Goal: Information Seeking & Learning: Compare options

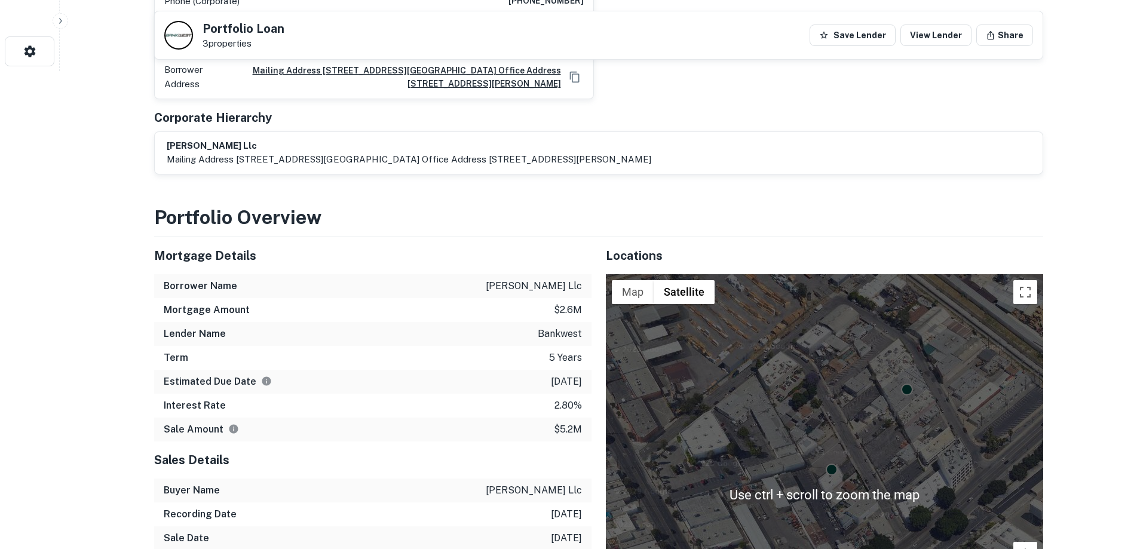
scroll to position [120, 0]
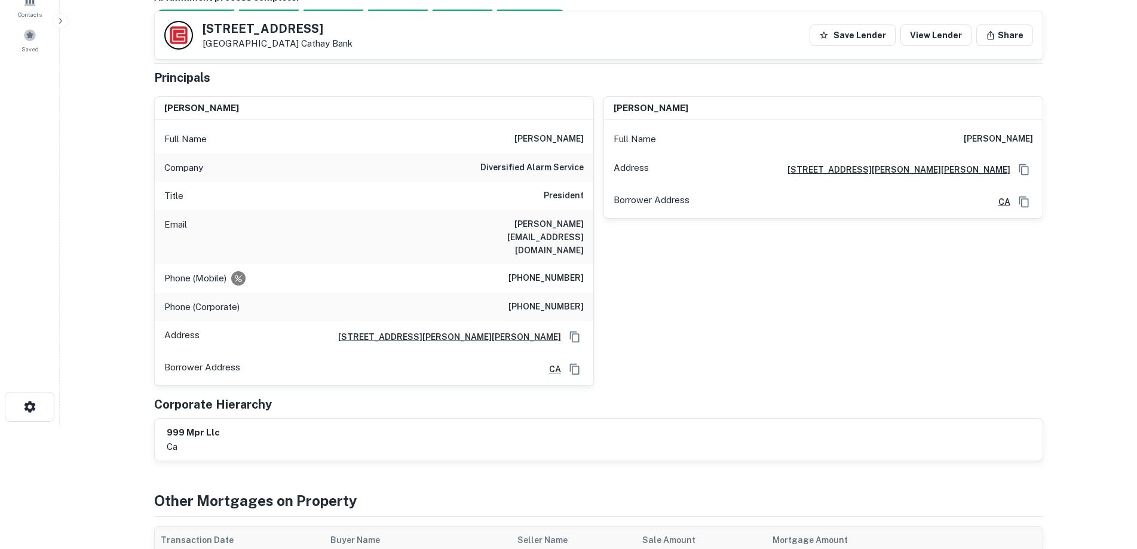
scroll to position [60, 0]
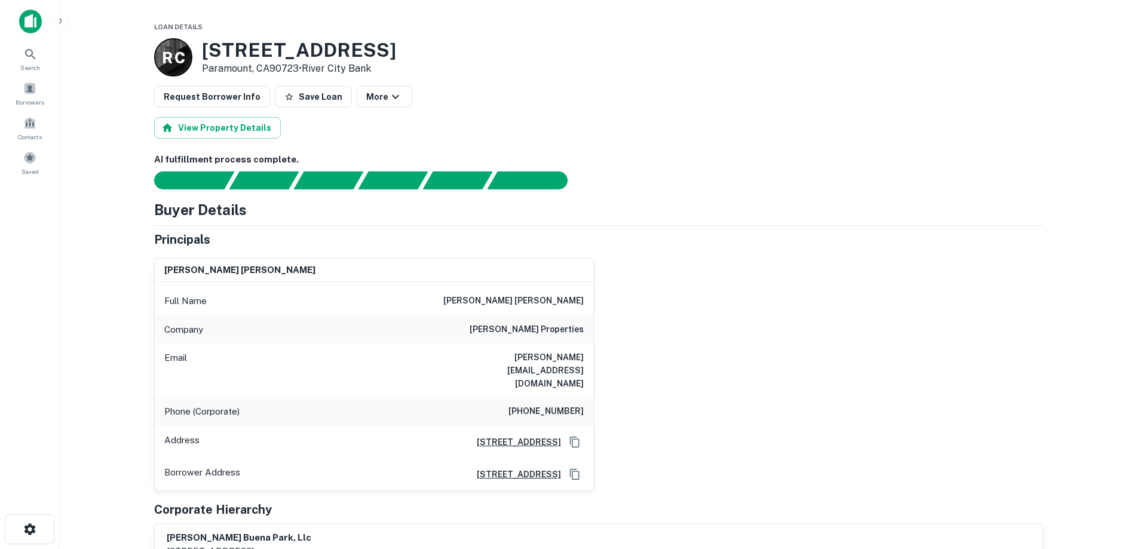
drag, startPoint x: 413, startPoint y: 43, endPoint x: 203, endPoint y: 45, distance: 209.8
click at [203, 45] on div "R C [STREET_ADDRESS] • River City Bank" at bounding box center [598, 57] width 889 height 38
copy h3 "15125 Garfield Ave"
